Goal: Check status

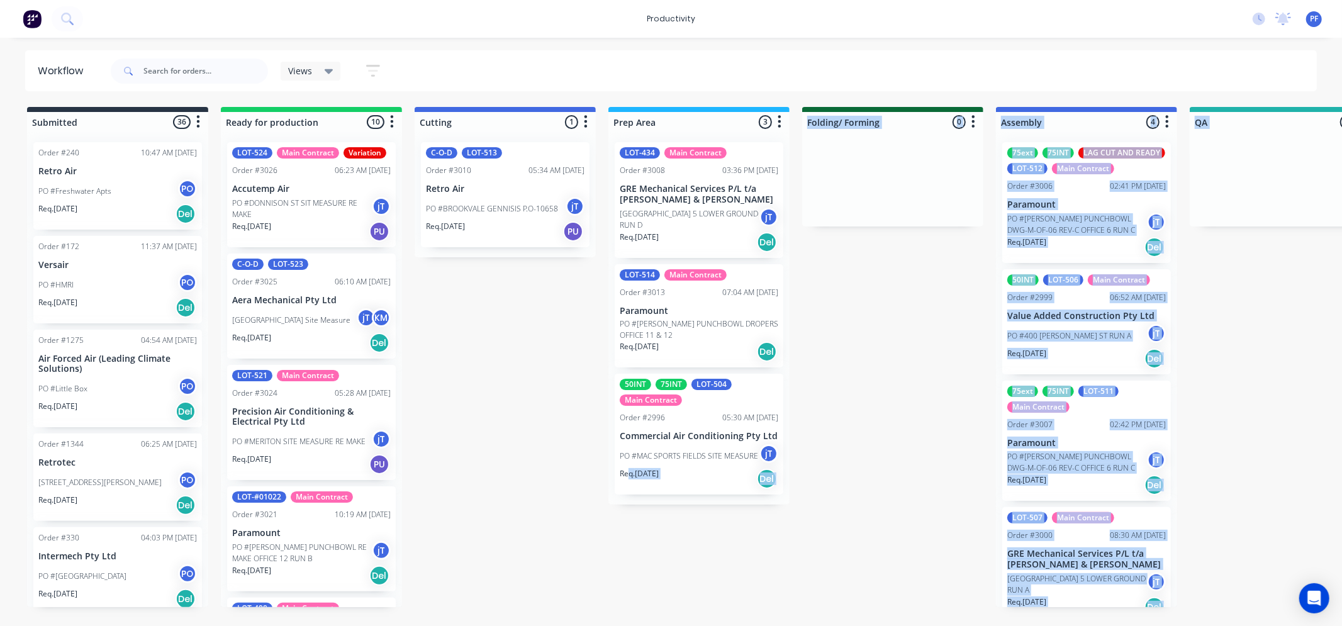
drag, startPoint x: 674, startPoint y: 429, endPoint x: 612, endPoint y: 501, distance: 95.0
click at [525, 518] on div "Submitted 36 Order #240 10:47 AM 24/09/24 Retro Air PO #Freshwater Apts PO Req.…" at bounding box center [1222, 357] width 2462 height 500
click at [522, 527] on div "Submitted 36 Order #240 10:47 AM 24/09/24 Retro Air PO #Freshwater Apts PO Req.…" at bounding box center [1222, 357] width 2462 height 500
click at [518, 531] on div "Submitted 36 Order #240 10:47 AM 24/09/24 Retro Air PO #Freshwater Apts PO Req.…" at bounding box center [1222, 357] width 2462 height 500
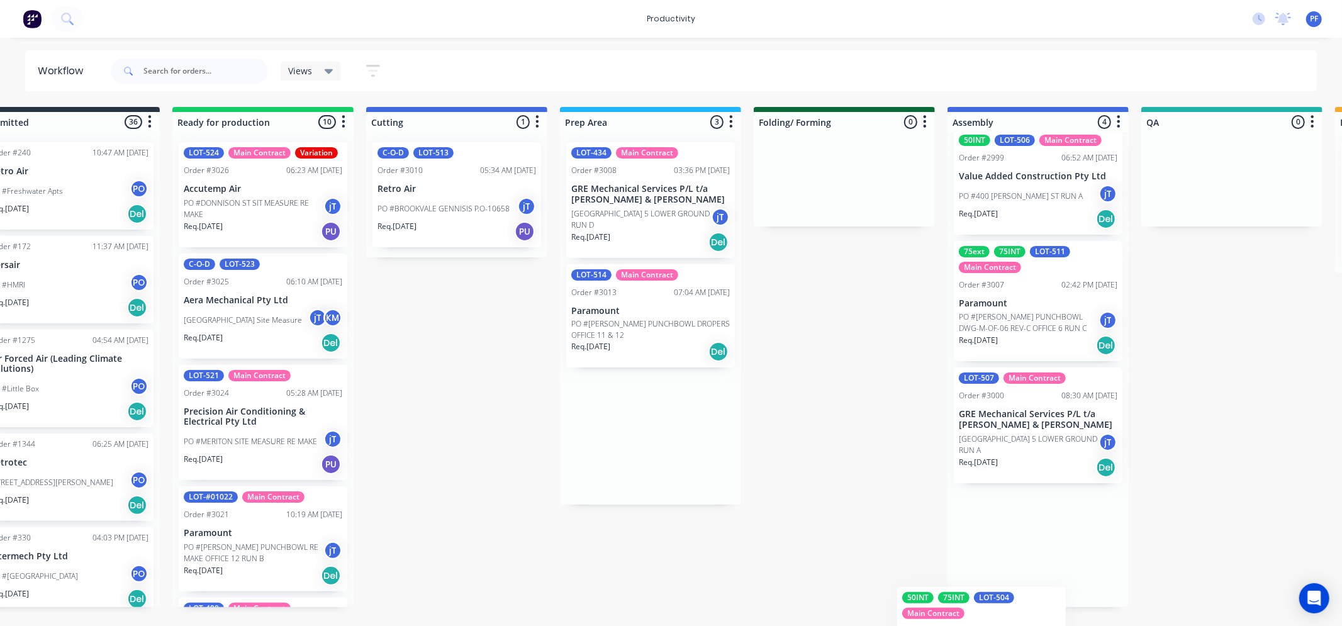
scroll to position [157, 0]
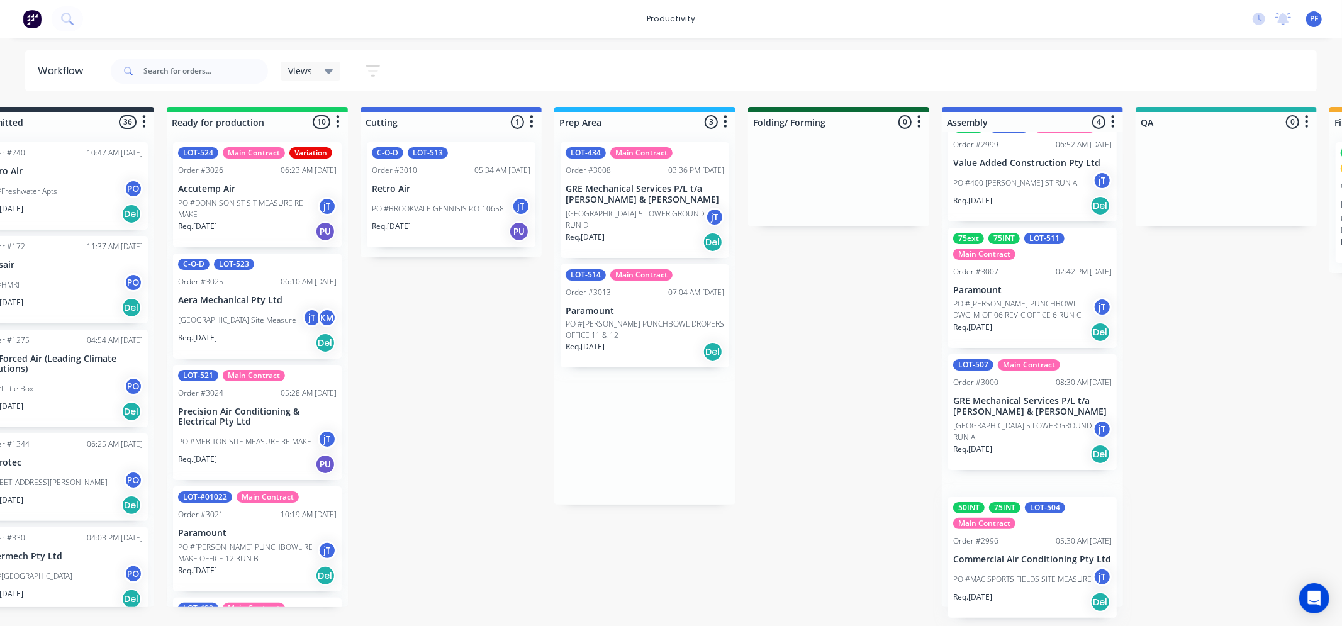
drag, startPoint x: 721, startPoint y: 450, endPoint x: 839, endPoint y: 548, distance: 152.8
click at [1021, 577] on div "Submitted 36 Order #240 10:47 AM 24/09/24 Retro Air PO #Freshwater Apts PO Req.…" at bounding box center [1167, 357] width 2462 height 500
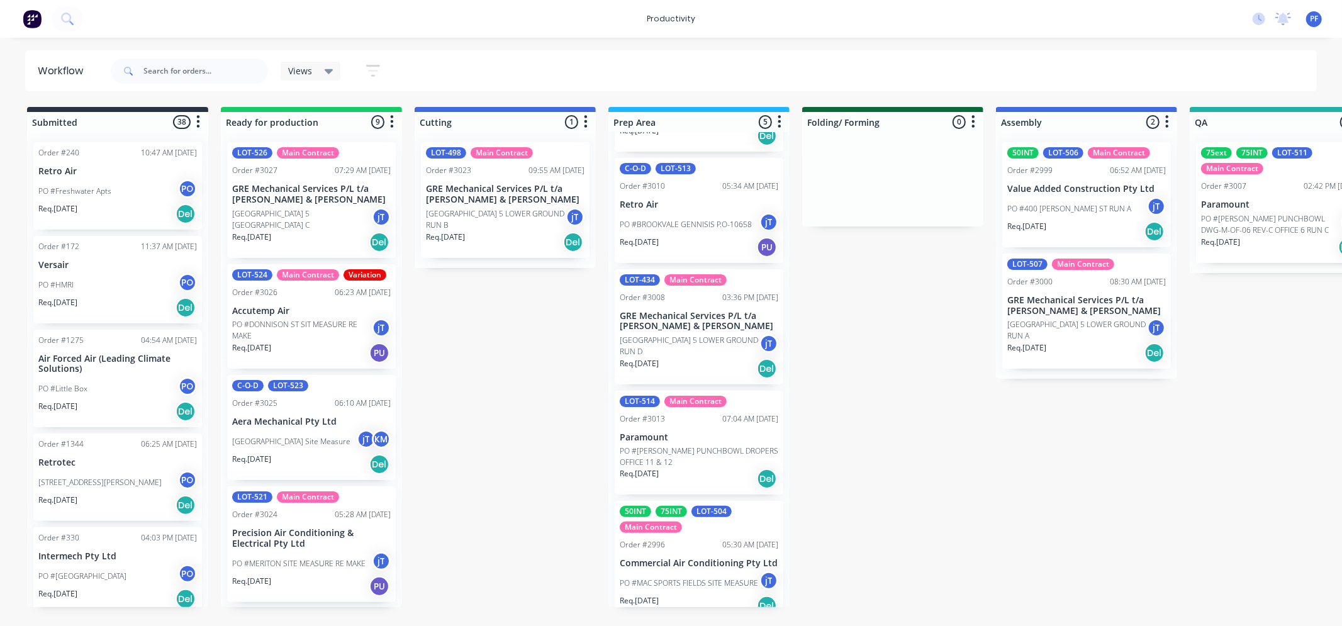
scroll to position [120, 0]
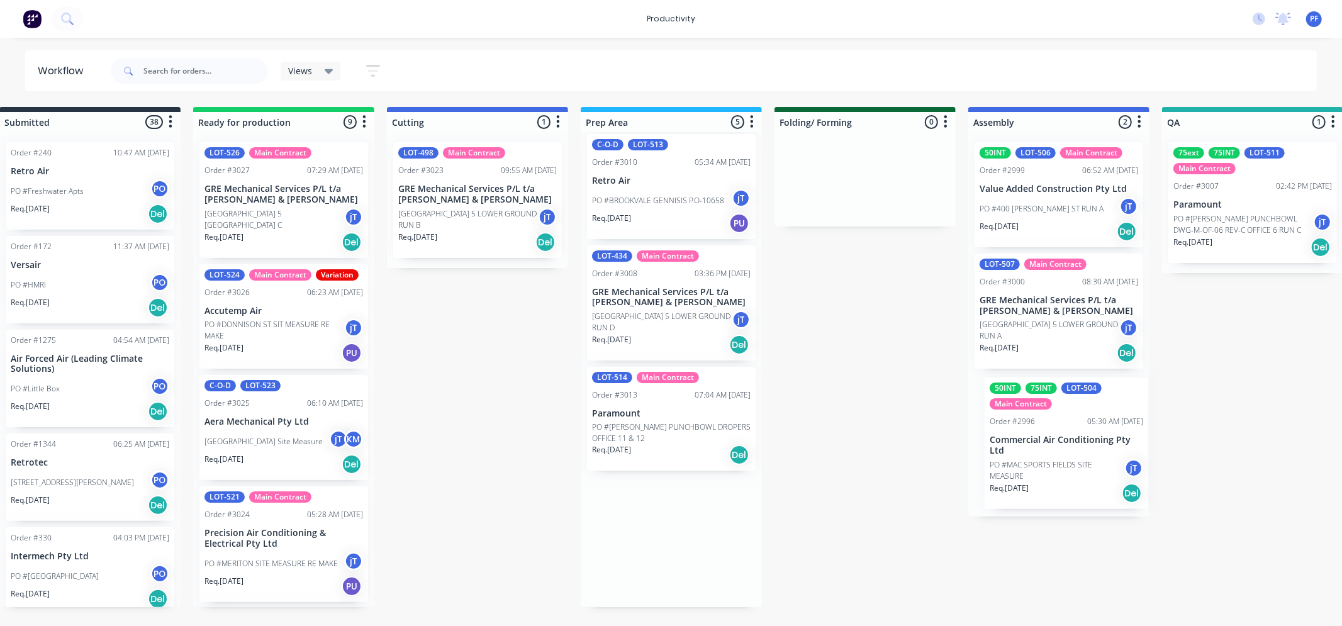
drag, startPoint x: 739, startPoint y: 533, endPoint x: 1045, endPoint y: 452, distance: 317.0
click at [1045, 452] on div "Submitted 38 Order #240 10:47 AM 24/09/24 Retro Air PO #Freshwater Apts PO Req.…" at bounding box center [1194, 357] width 2462 height 500
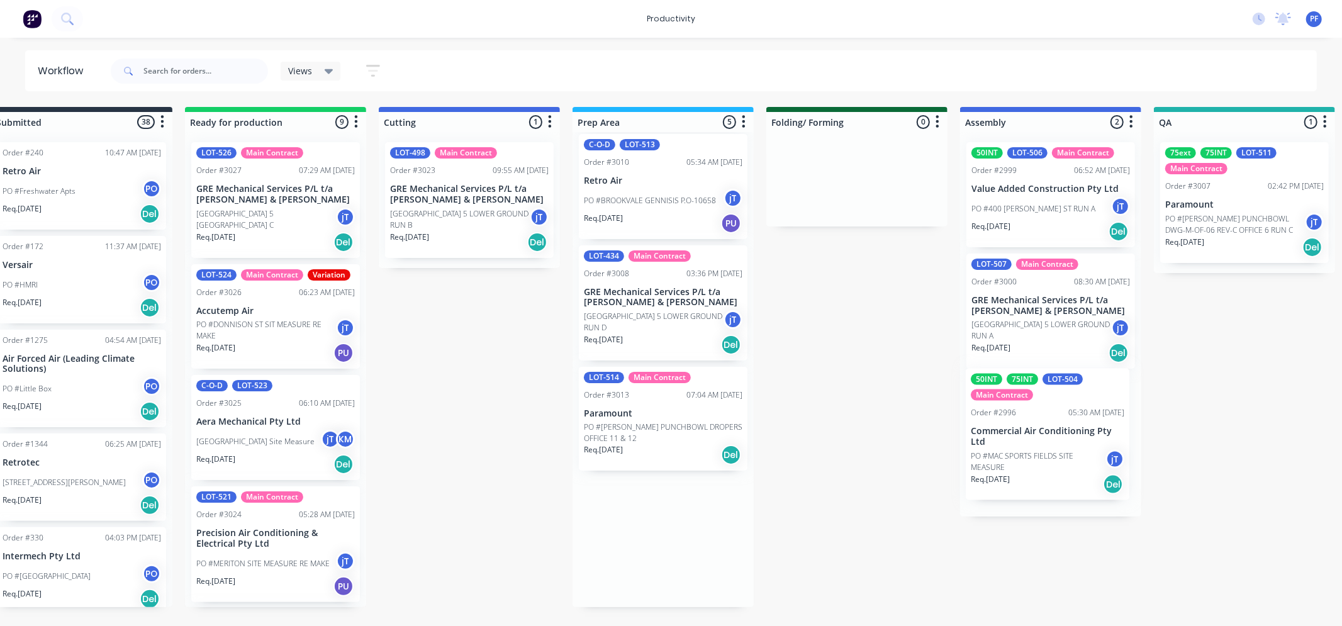
scroll to position [0, 0]
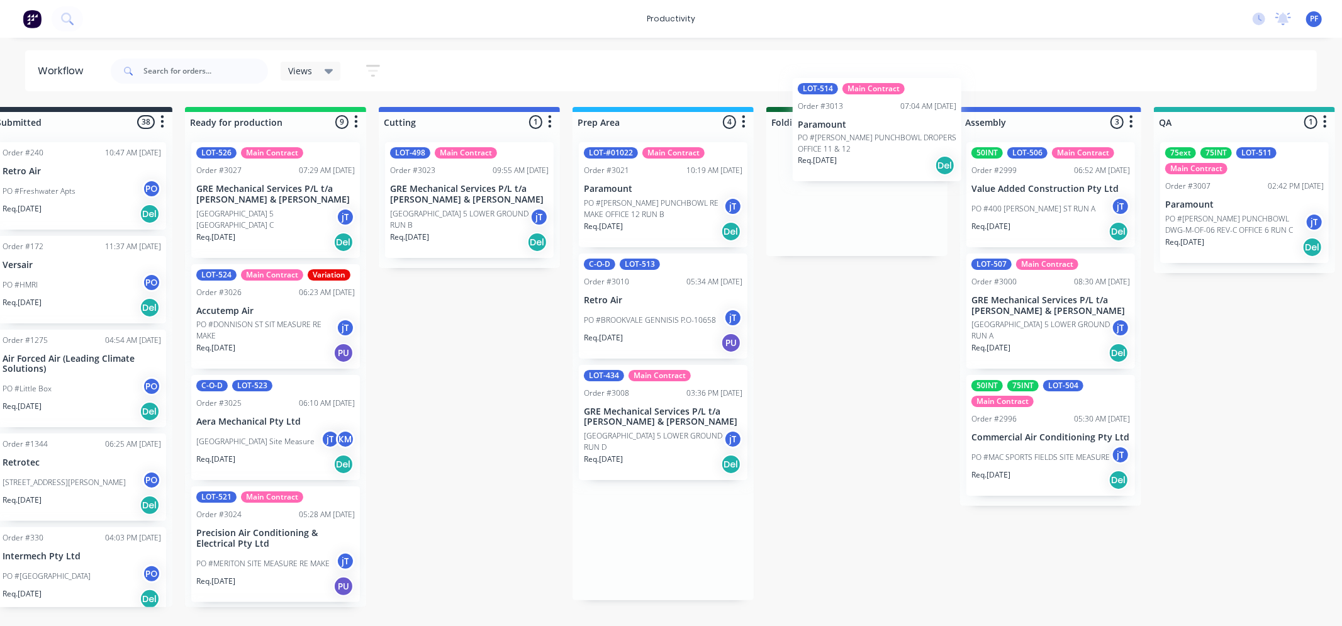
drag, startPoint x: 618, startPoint y: 546, endPoint x: 808, endPoint y: 153, distance: 436.6
click at [809, 153] on div "Submitted 38 Order #240 10:47 AM 24/09/24 Retro Air PO #Freshwater Apts PO Req.…" at bounding box center [1186, 357] width 2462 height 500
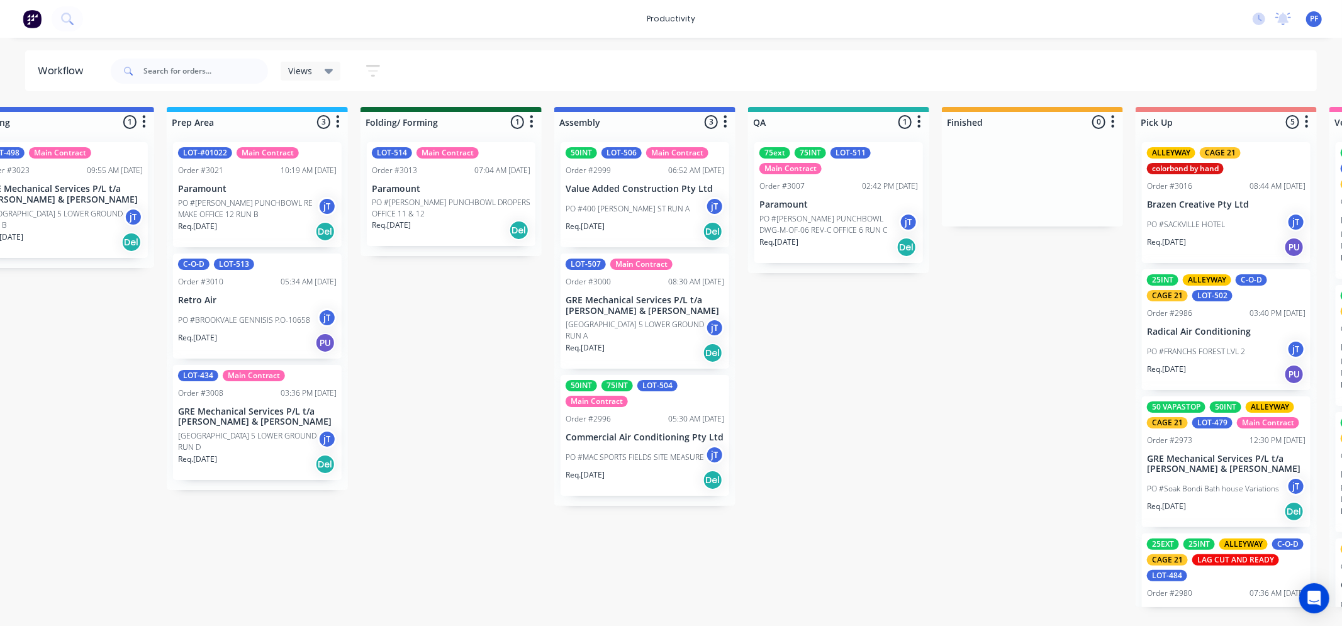
scroll to position [0, 447]
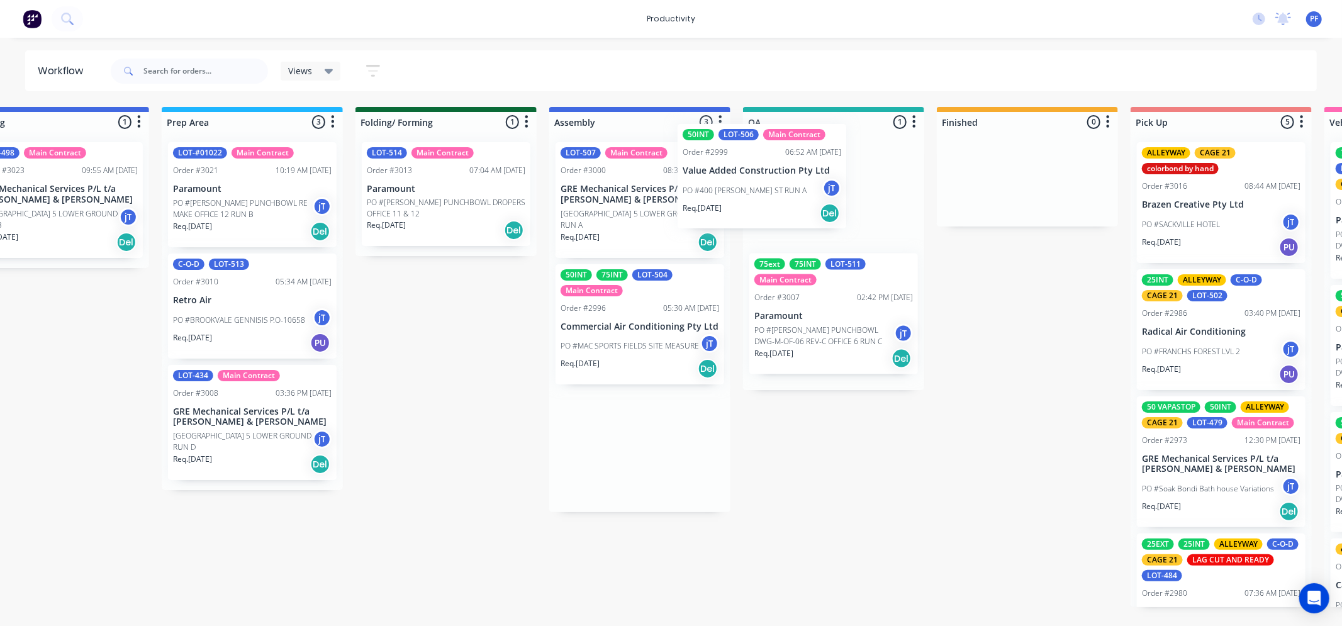
drag, startPoint x: 640, startPoint y: 200, endPoint x: 769, endPoint y: 181, distance: 130.3
click at [769, 181] on div "Submitted 38 Order #240 10:47 AM [DATE] Retro Air PO #Freshwater Apts PO Req. […" at bounding box center [775, 357] width 2462 height 500
